Goal: Transaction & Acquisition: Download file/media

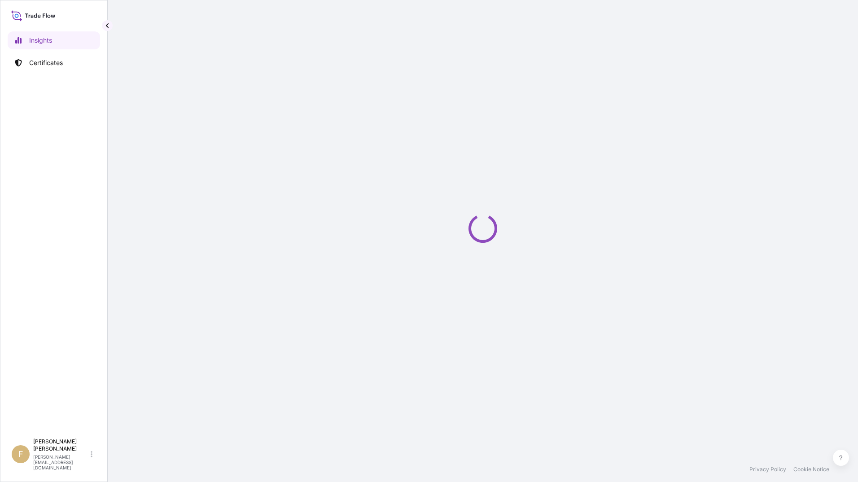
select select "2025"
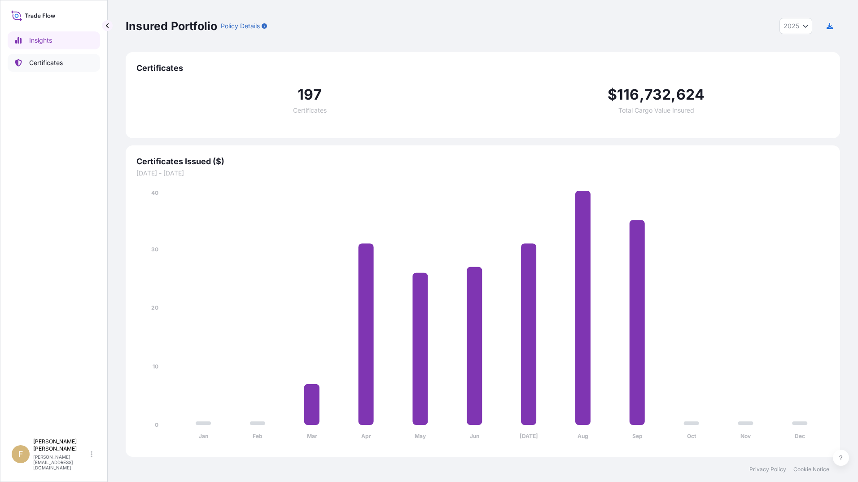
click at [56, 56] on link "Certificates" at bounding box center [54, 63] width 92 height 18
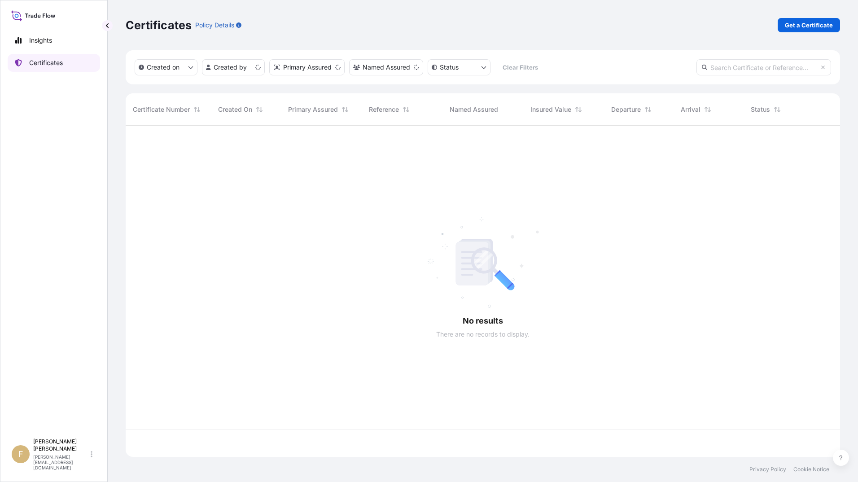
scroll to position [329, 707]
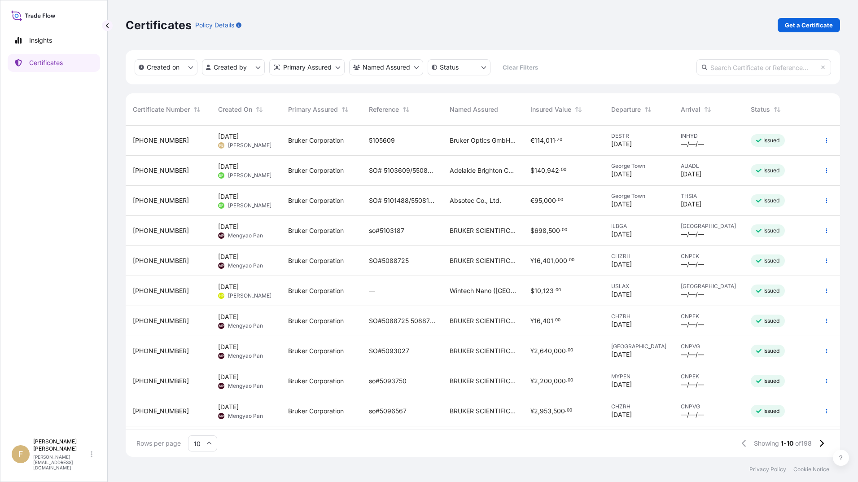
click at [739, 140] on div "INHYD —/—/—" at bounding box center [708, 141] width 70 height 30
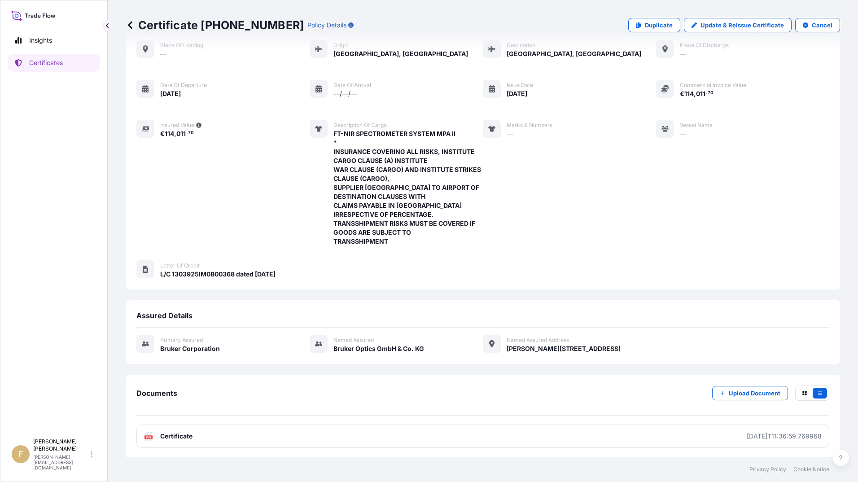
scroll to position [47, 0]
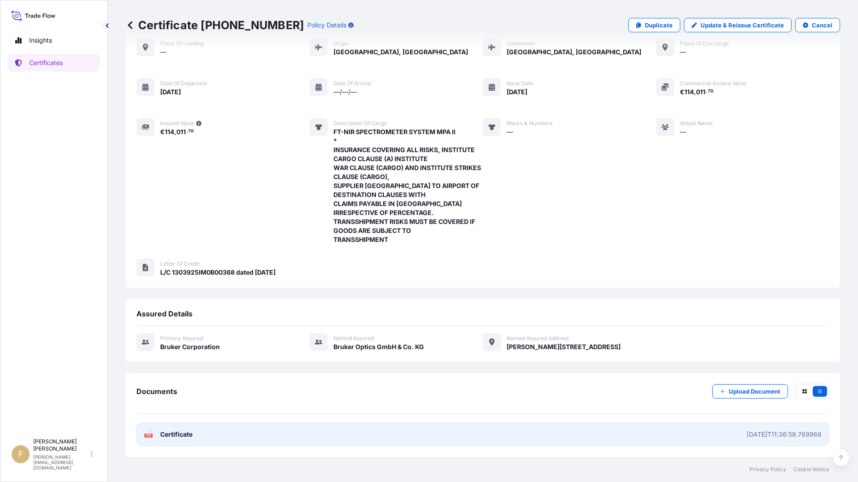
click at [487, 438] on link "PDF Certificate 2025-10-02T11:36:59.769968" at bounding box center [482, 434] width 693 height 23
